Goal: Task Accomplishment & Management: Use online tool/utility

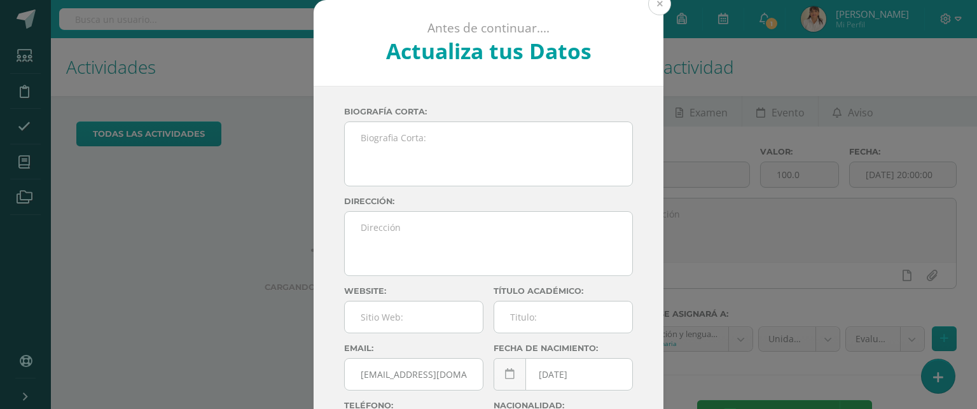
click at [652, 4] on button at bounding box center [659, 3] width 23 height 23
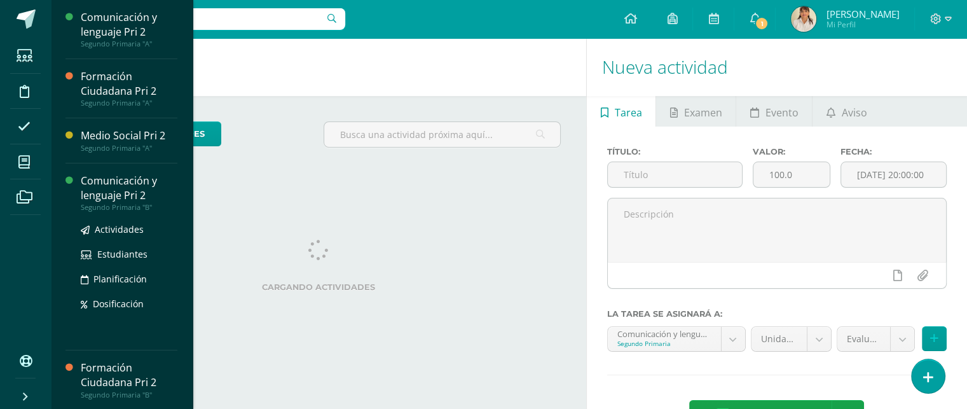
click at [125, 182] on div "Comunicación y lenguaje Pri 2" at bounding box center [129, 188] width 97 height 29
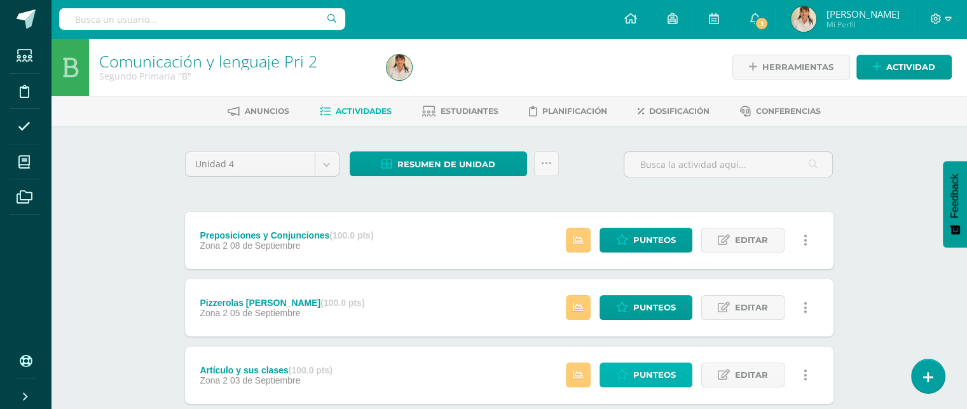
click at [633, 378] on link "Punteos" at bounding box center [646, 374] width 93 height 25
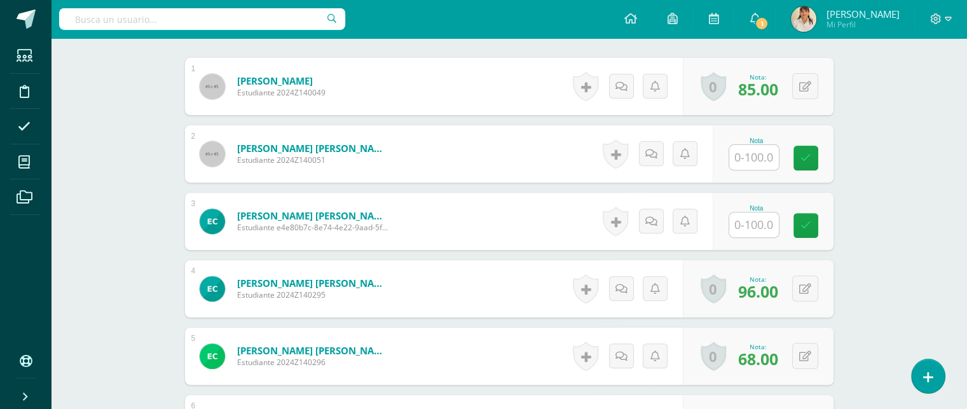
scroll to position [464, 0]
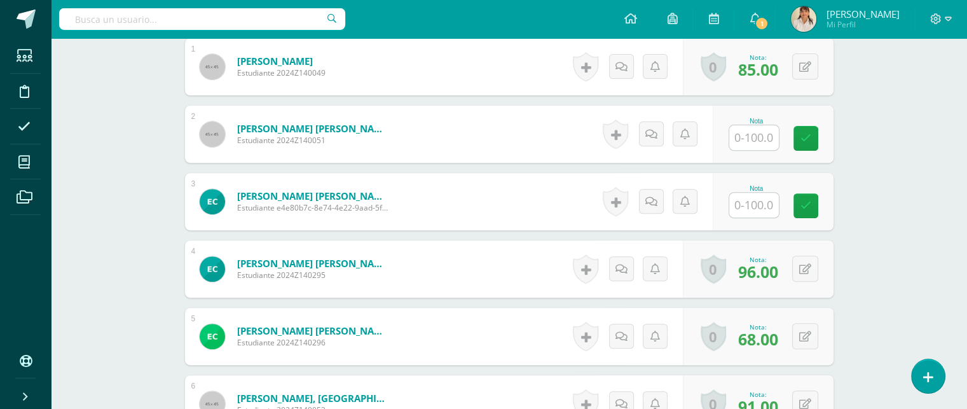
click at [755, 142] on input "text" at bounding box center [754, 137] width 50 height 25
type input "50"
click at [661, 127] on link at bounding box center [655, 133] width 25 height 25
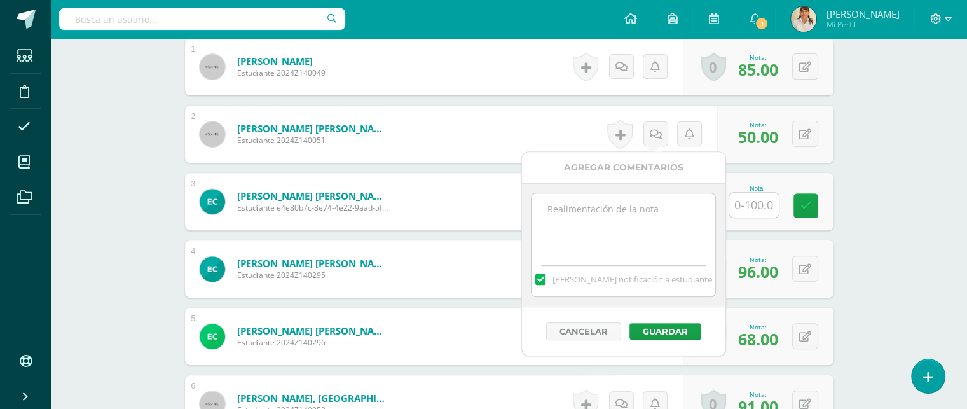
click at [580, 213] on textarea at bounding box center [623, 225] width 184 height 64
type textarea "Te dí 2 oportunidades. Realizaste la hoja de trabajo pero no leíste ni seguiste…"
click at [653, 325] on button "Guardar" at bounding box center [665, 331] width 72 height 17
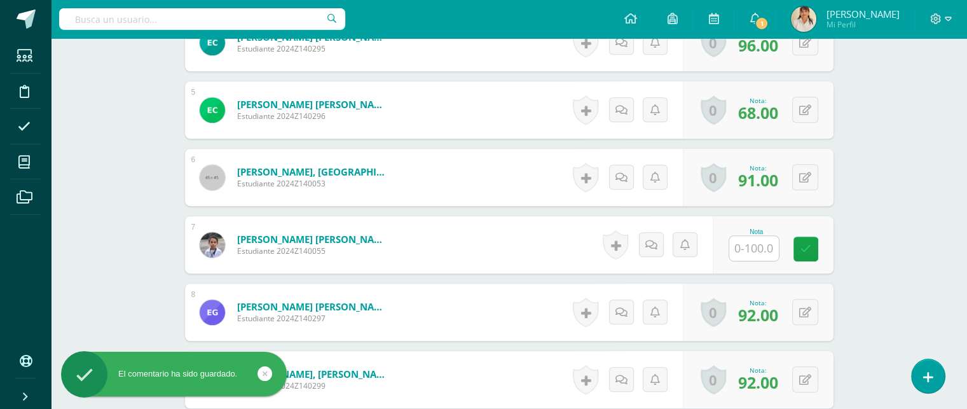
scroll to position [697, 0]
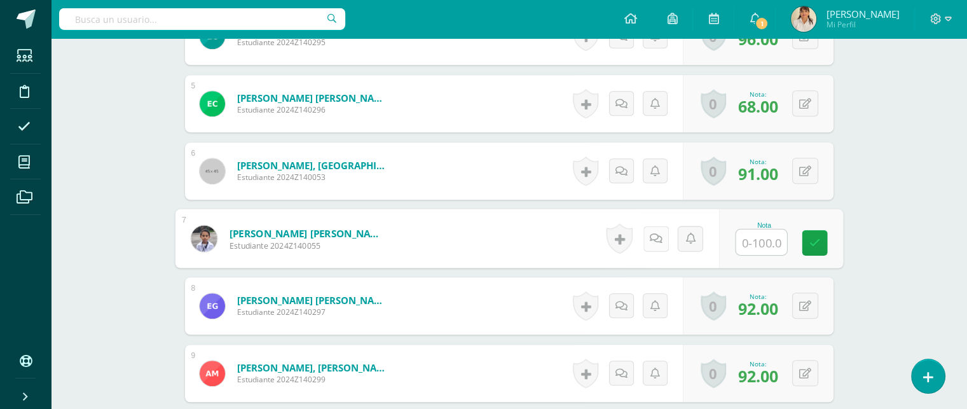
click at [654, 243] on link at bounding box center [655, 238] width 25 height 25
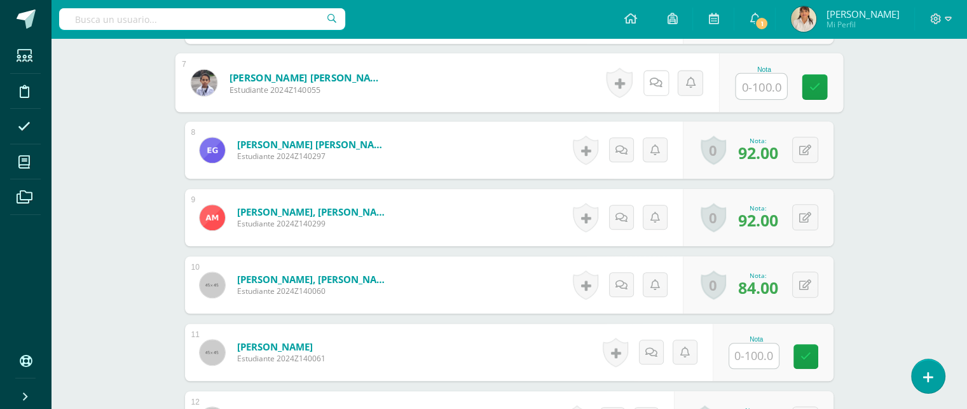
scroll to position [857, 0]
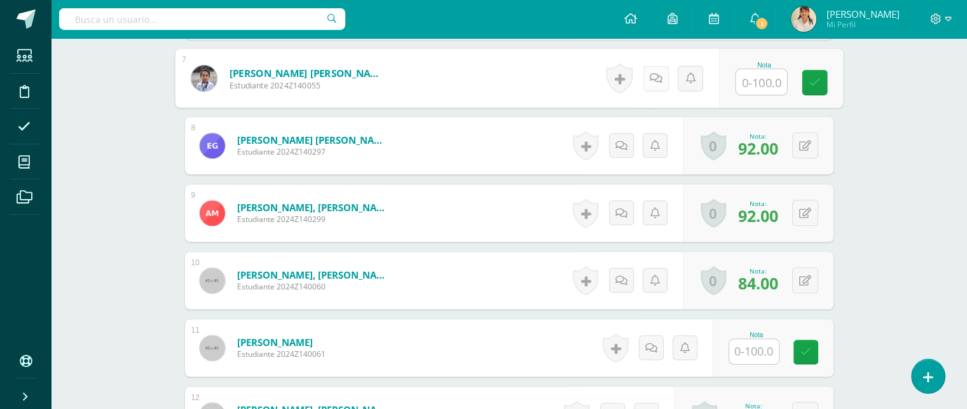
click at [661, 81] on icon at bounding box center [655, 77] width 13 height 11
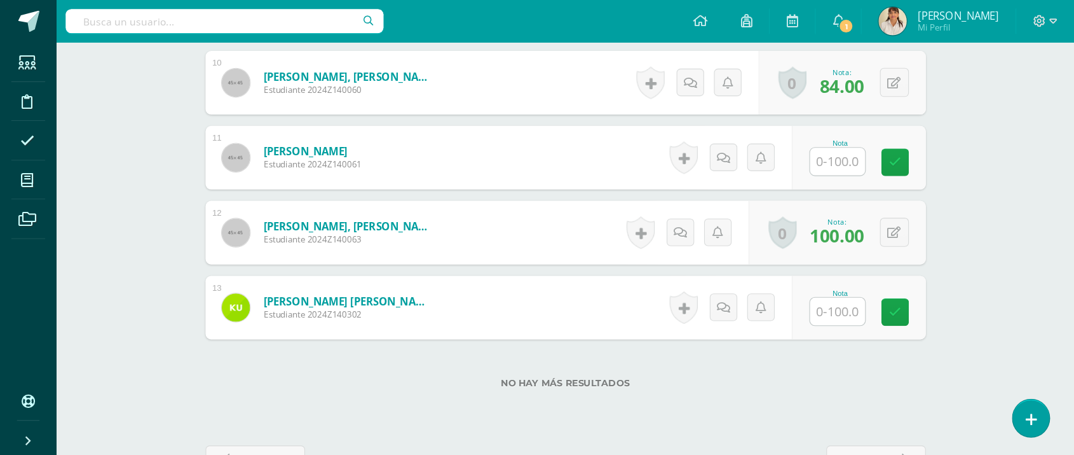
scroll to position [1063, 0]
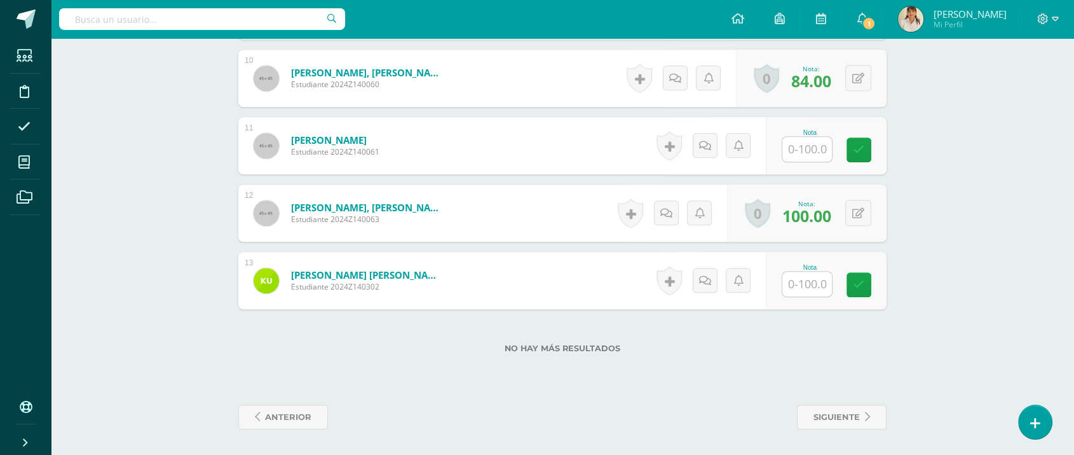
drag, startPoint x: 957, startPoint y: 0, endPoint x: 668, endPoint y: 343, distance: 449.3
click at [668, 343] on label "No hay más resultados" at bounding box center [562, 348] width 648 height 10
click at [806, 277] on input "text" at bounding box center [815, 283] width 51 height 25
type input "0"
click at [703, 280] on icon at bounding box center [709, 280] width 13 height 11
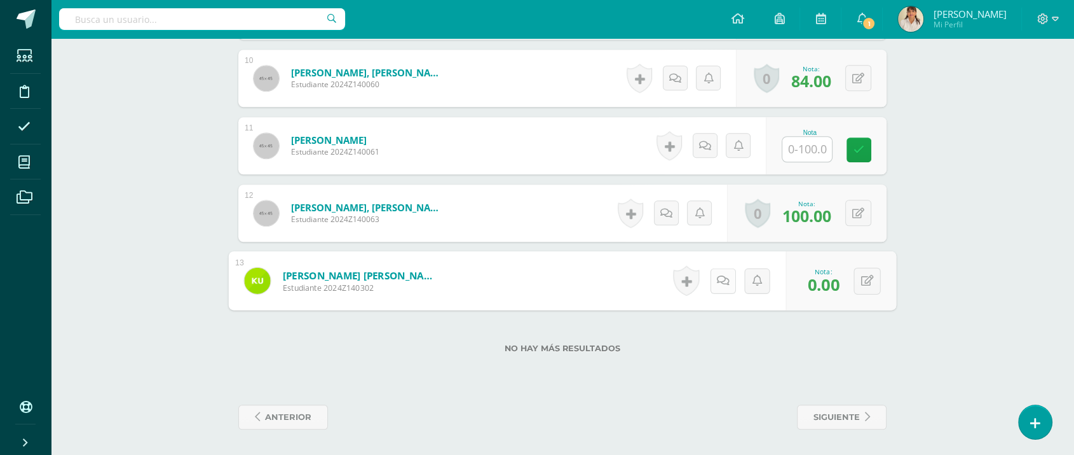
click at [722, 278] on icon at bounding box center [723, 280] width 13 height 11
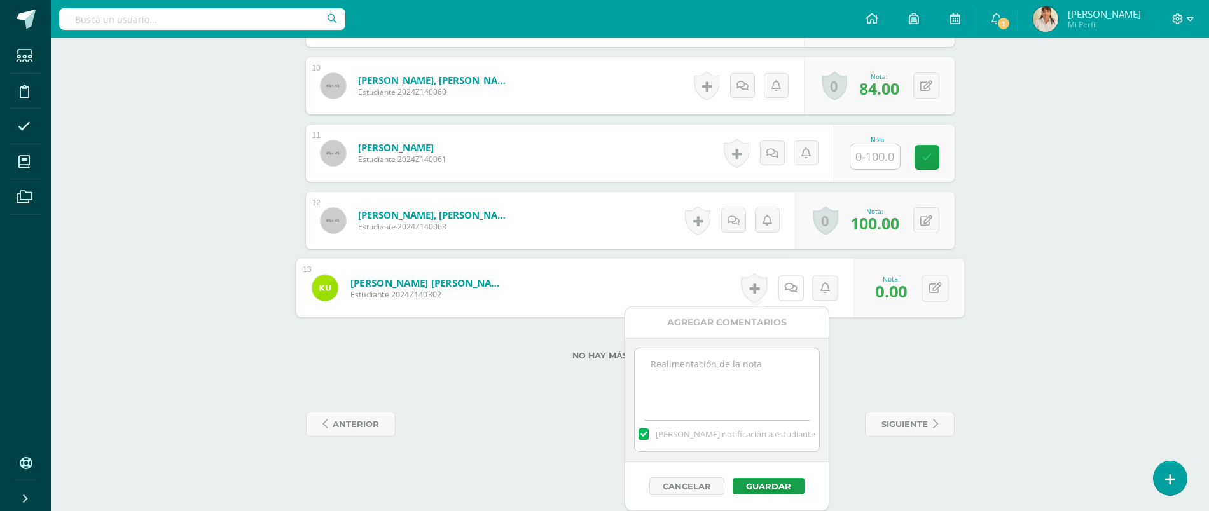
scroll to position [1051, 0]
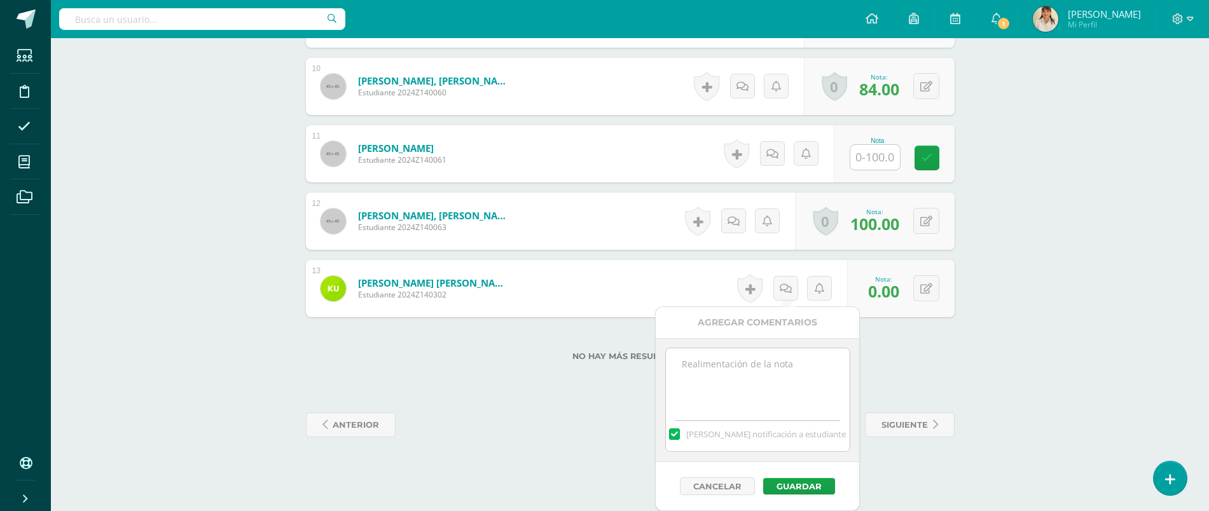
drag, startPoint x: 992, startPoint y: 0, endPoint x: 748, endPoint y: 365, distance: 439.1
click at [748, 365] on textarea at bounding box center [758, 380] width 184 height 64
type textarea "N"
type textarea "I"
type textarea "Asistencia no justificada."
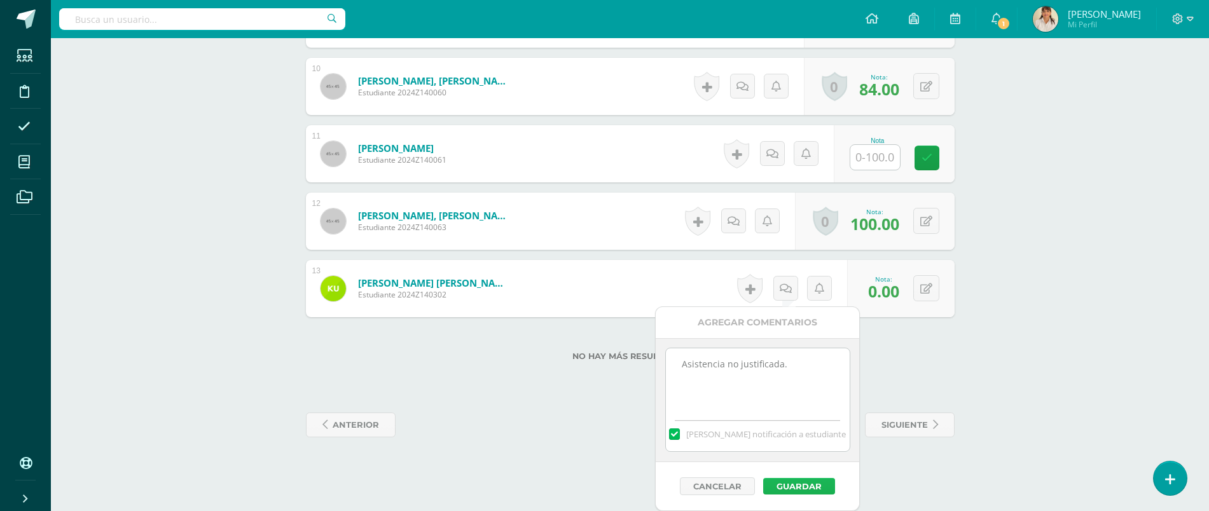
click at [795, 483] on button "Guardar" at bounding box center [799, 486] width 72 height 17
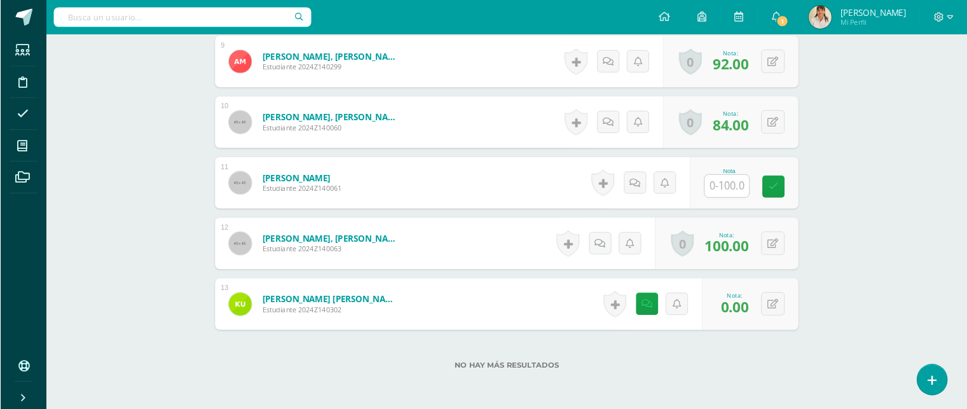
scroll to position [1002, 0]
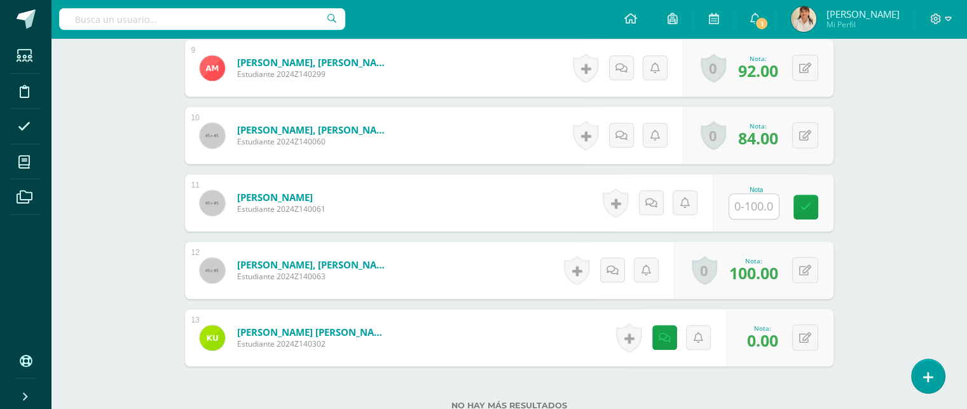
drag, startPoint x: 1210, startPoint y: 10, endPoint x: 636, endPoint y: 386, distance: 686.1
click at [636, 386] on div "No hay más resultados" at bounding box center [509, 395] width 648 height 59
click at [749, 199] on input "text" at bounding box center [761, 206] width 51 height 25
type input "80"
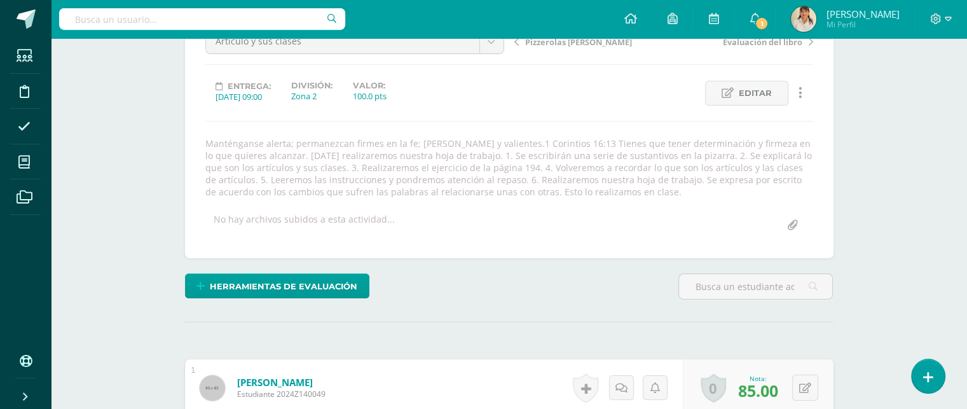
scroll to position [0, 0]
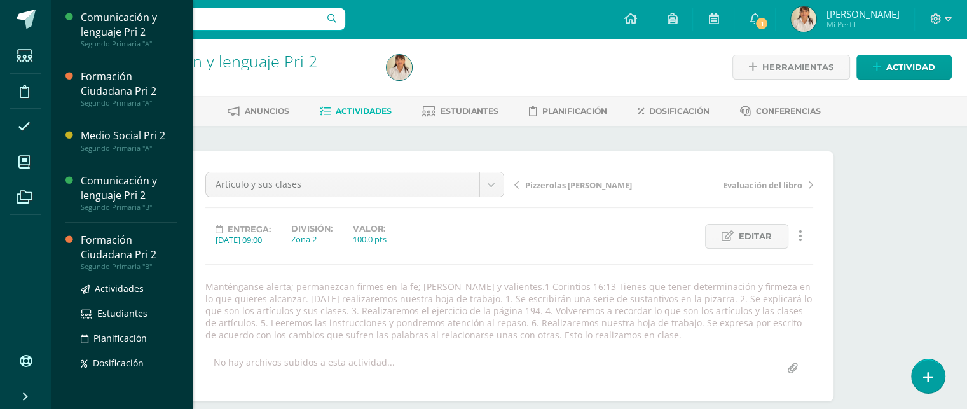
click at [107, 255] on div "Formación Ciudadana Pri 2" at bounding box center [129, 247] width 97 height 29
